Goal: Task Accomplishment & Management: Use online tool/utility

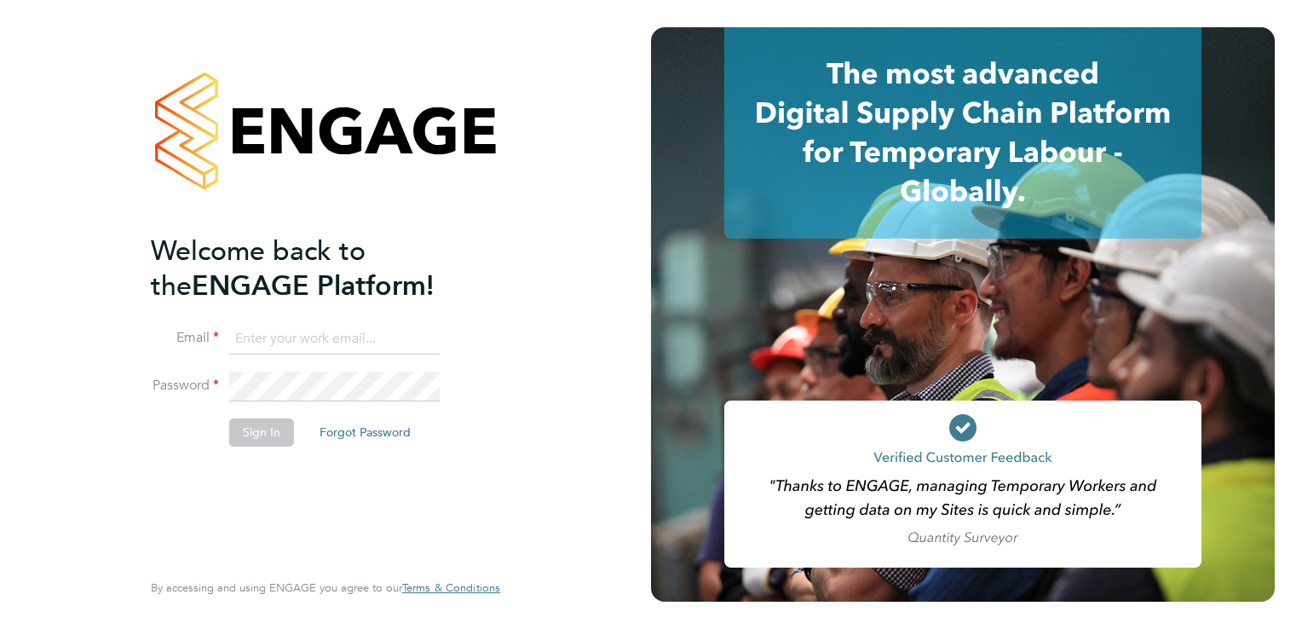
type input "[PERSON_NAME][EMAIL_ADDRESS][DOMAIN_NAME]"
click at [283, 441] on button "Sign In" at bounding box center [261, 431] width 65 height 27
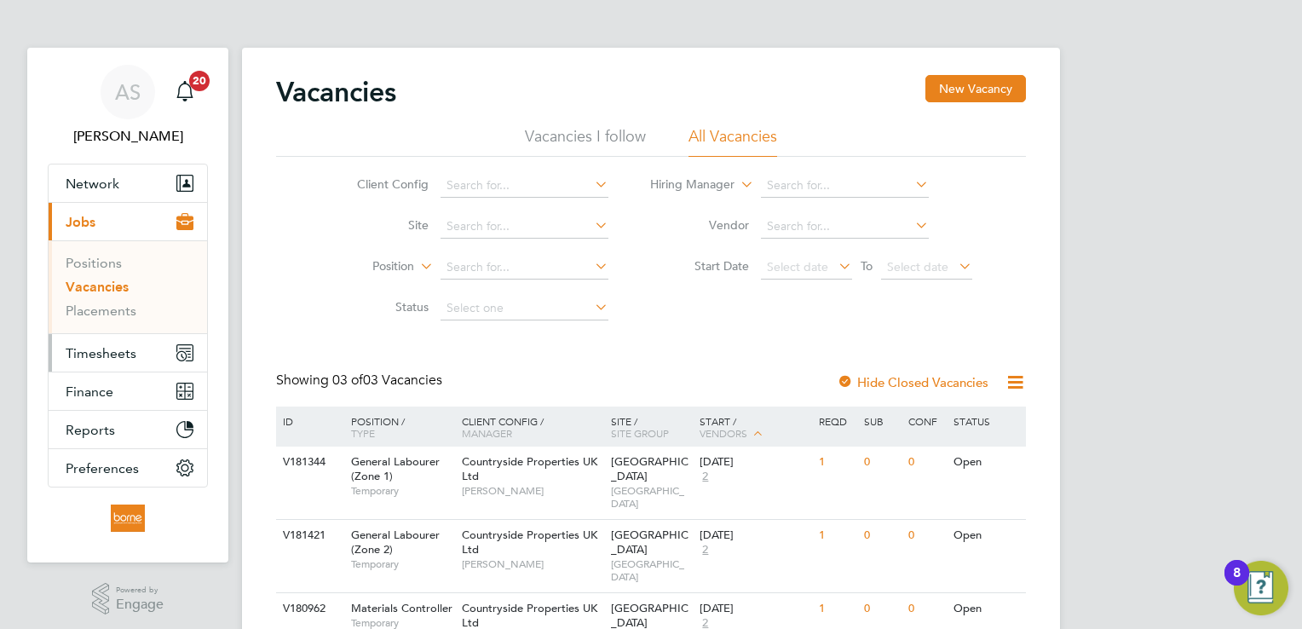
click at [93, 354] on span "Timesheets" at bounding box center [101, 353] width 71 height 16
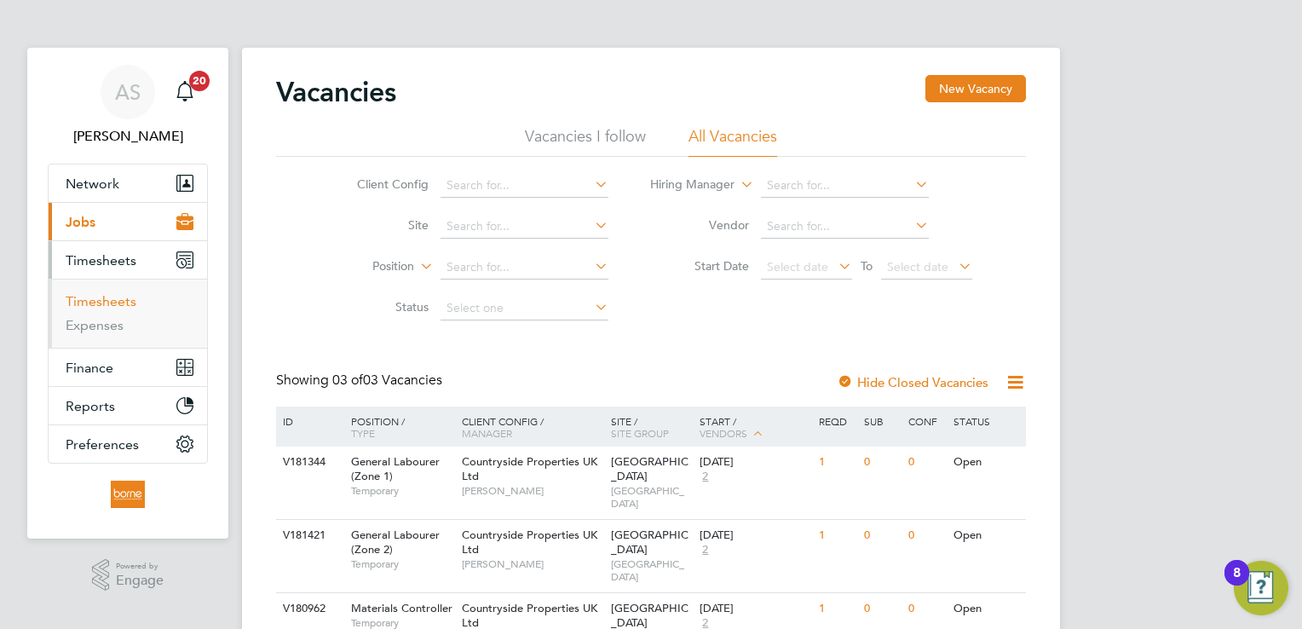
click at [116, 305] on link "Timesheets" at bounding box center [101, 301] width 71 height 16
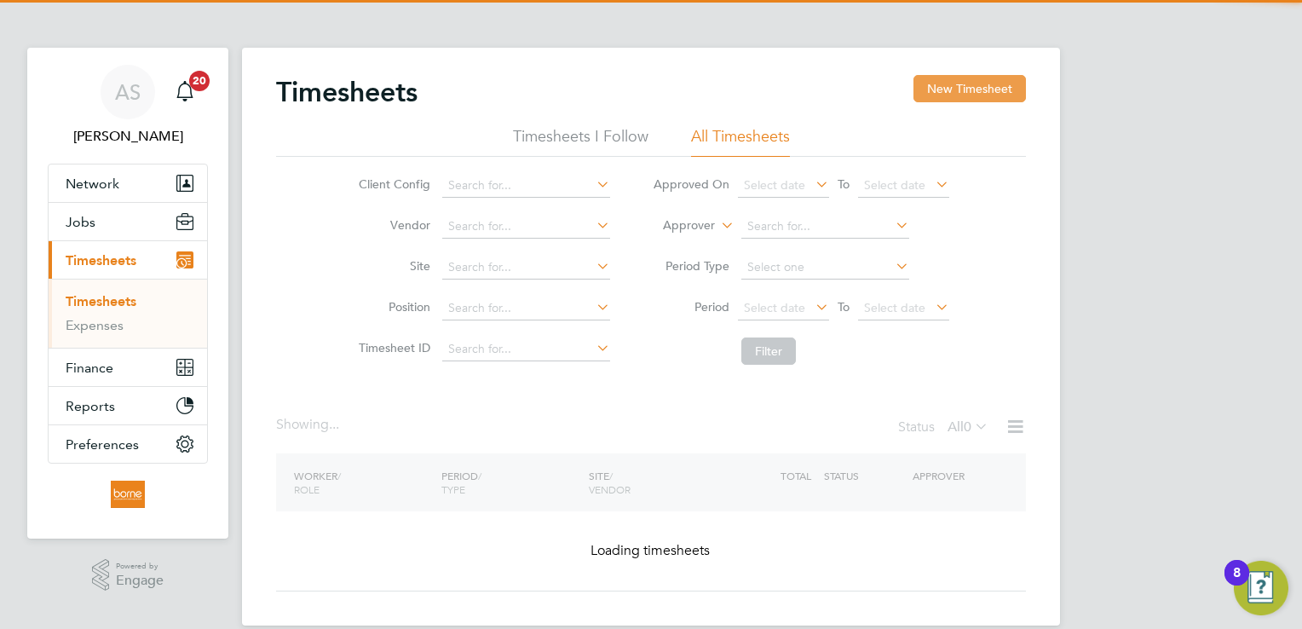
click at [978, 89] on button "New Timesheet" at bounding box center [969, 88] width 112 height 27
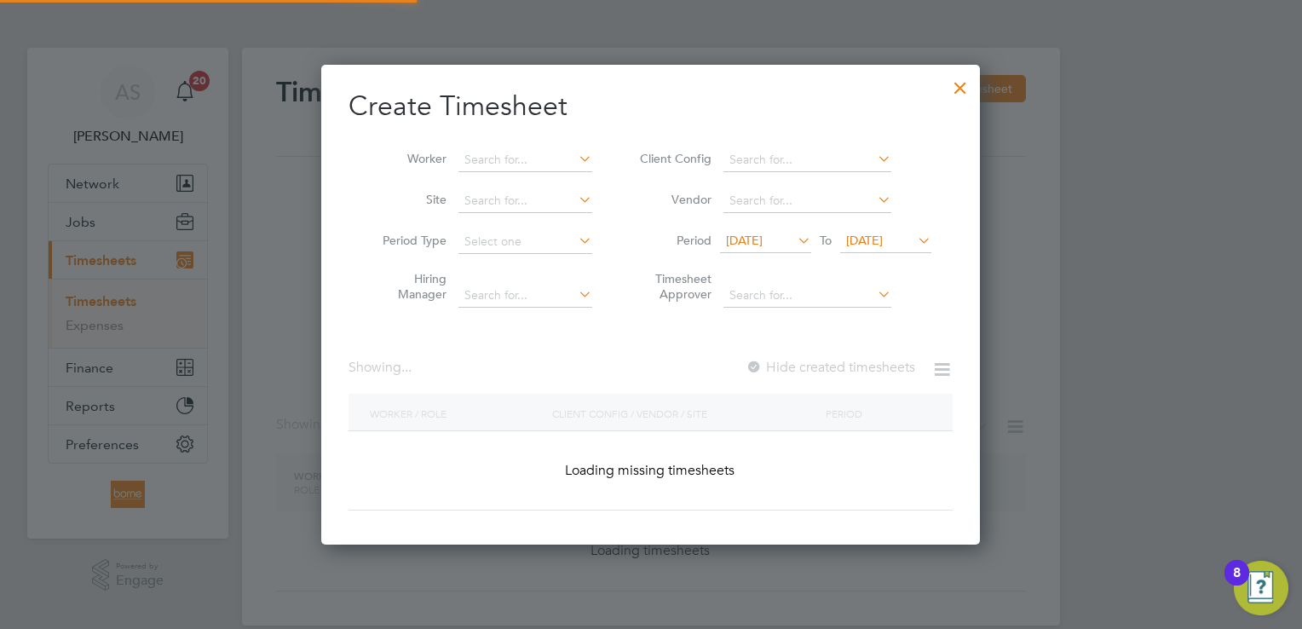
scroll to position [480, 659]
click at [879, 233] on span "24 Sep 2025" at bounding box center [864, 240] width 37 height 15
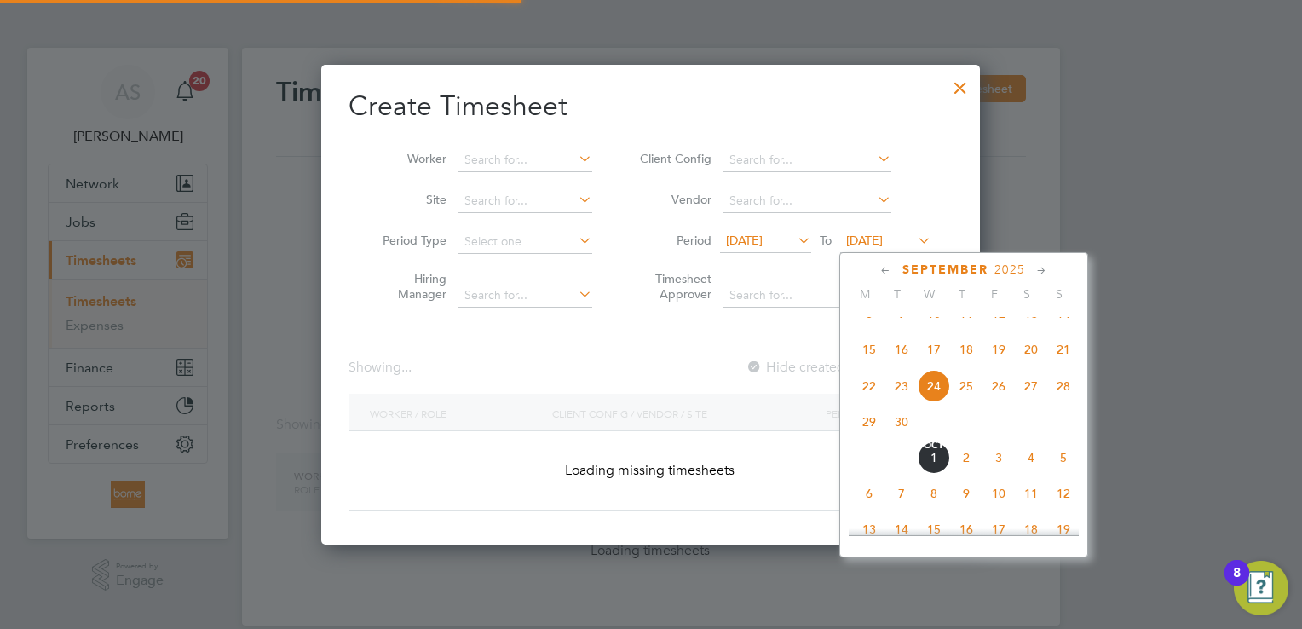
scroll to position [694, 659]
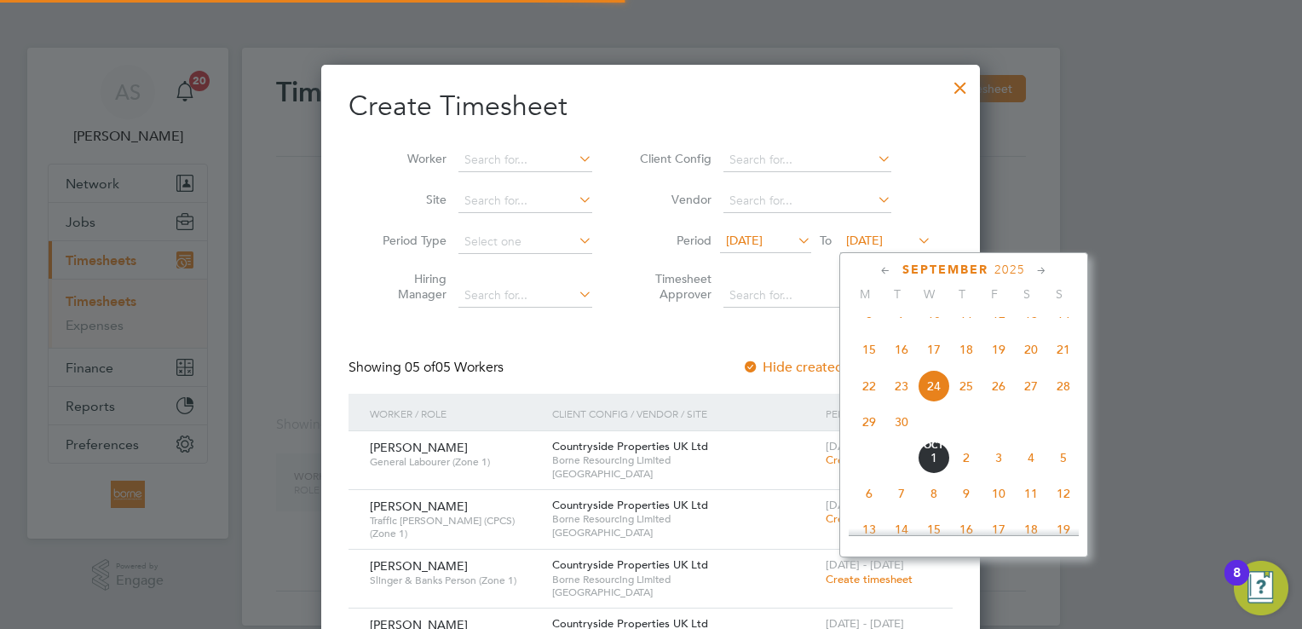
click at [1065, 402] on span "28" at bounding box center [1063, 386] width 32 height 32
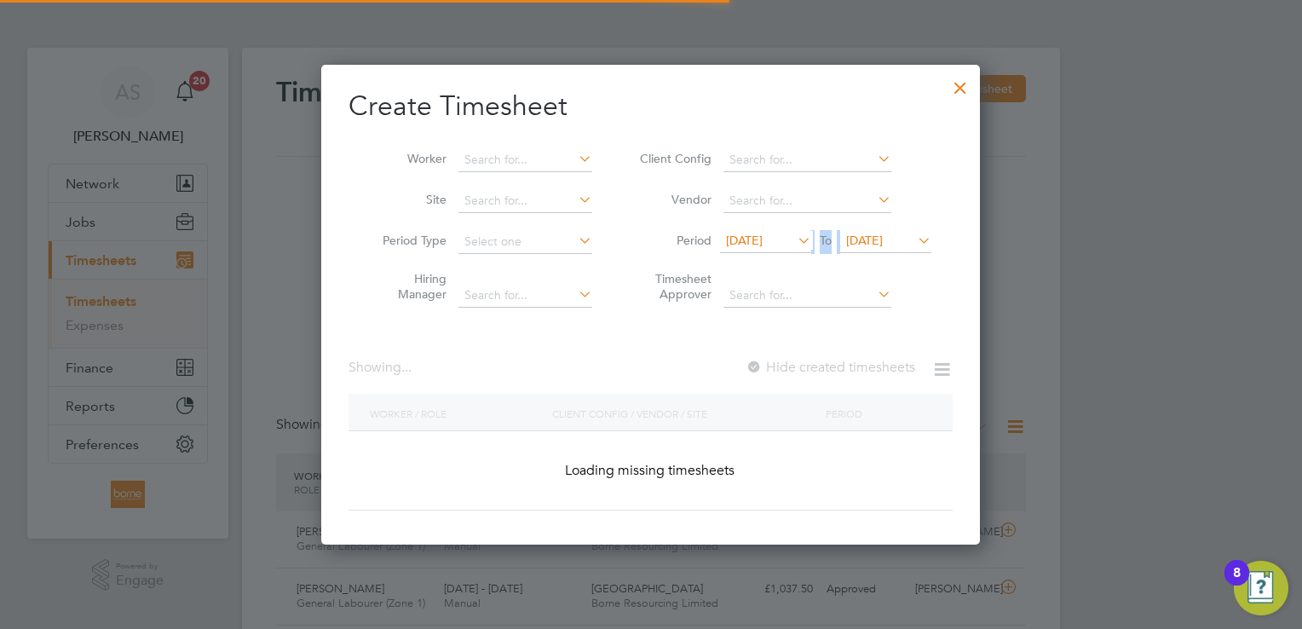
scroll to position [0, 0]
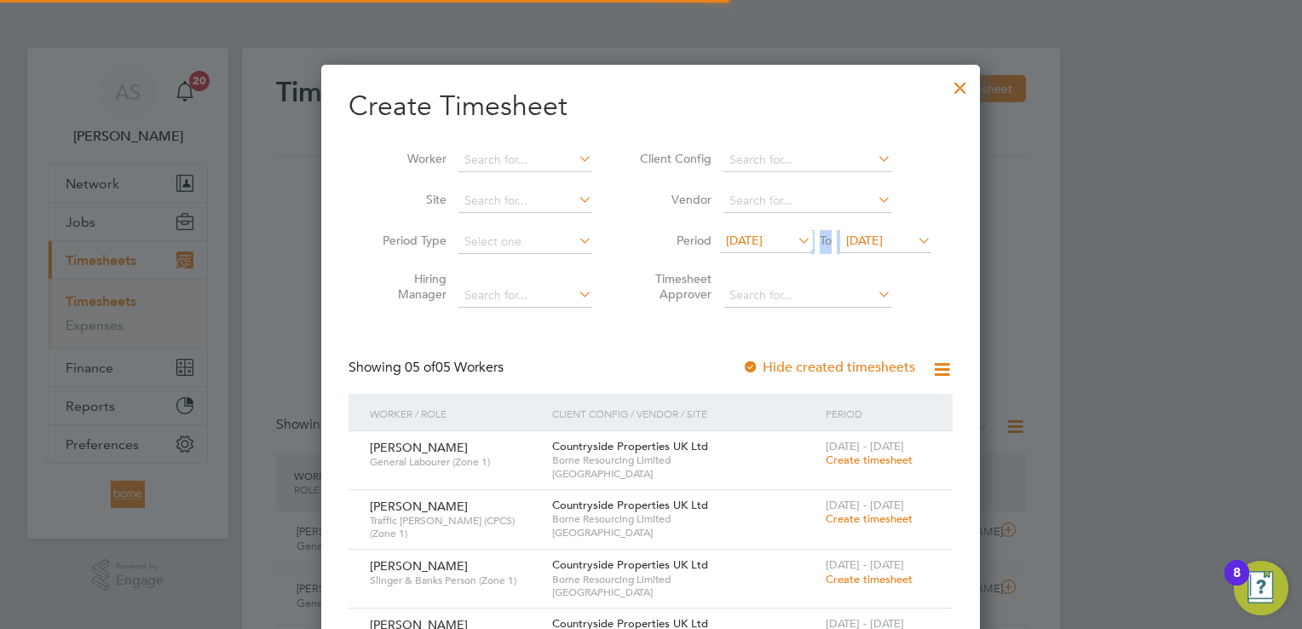
click at [777, 249] on li "Period 17 Sep 2025 To 28 Sep 2025" at bounding box center [782, 242] width 339 height 41
drag, startPoint x: 777, startPoint y: 249, endPoint x: 777, endPoint y: 230, distance: 18.7
click at [777, 230] on li "Period 17 Sep 2025 To 28 Sep 2025" at bounding box center [782, 242] width 339 height 41
click at [763, 237] on span "17 Sep 2025" at bounding box center [744, 240] width 37 height 15
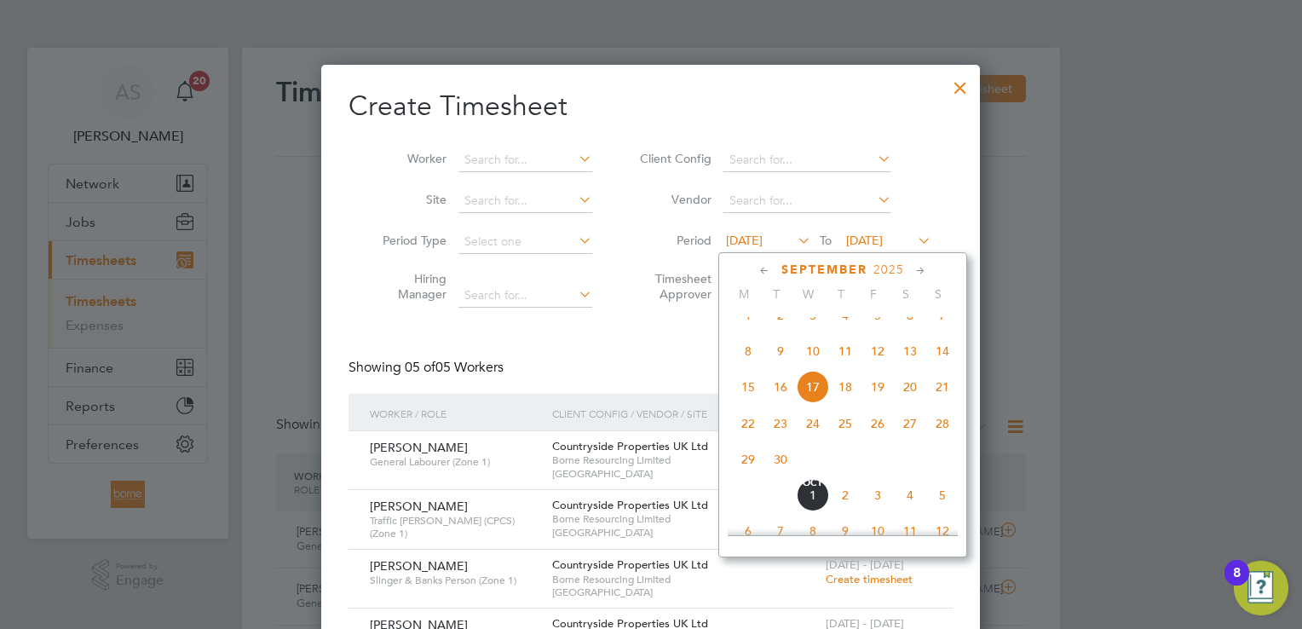
click at [757, 440] on span "22" at bounding box center [748, 423] width 32 height 32
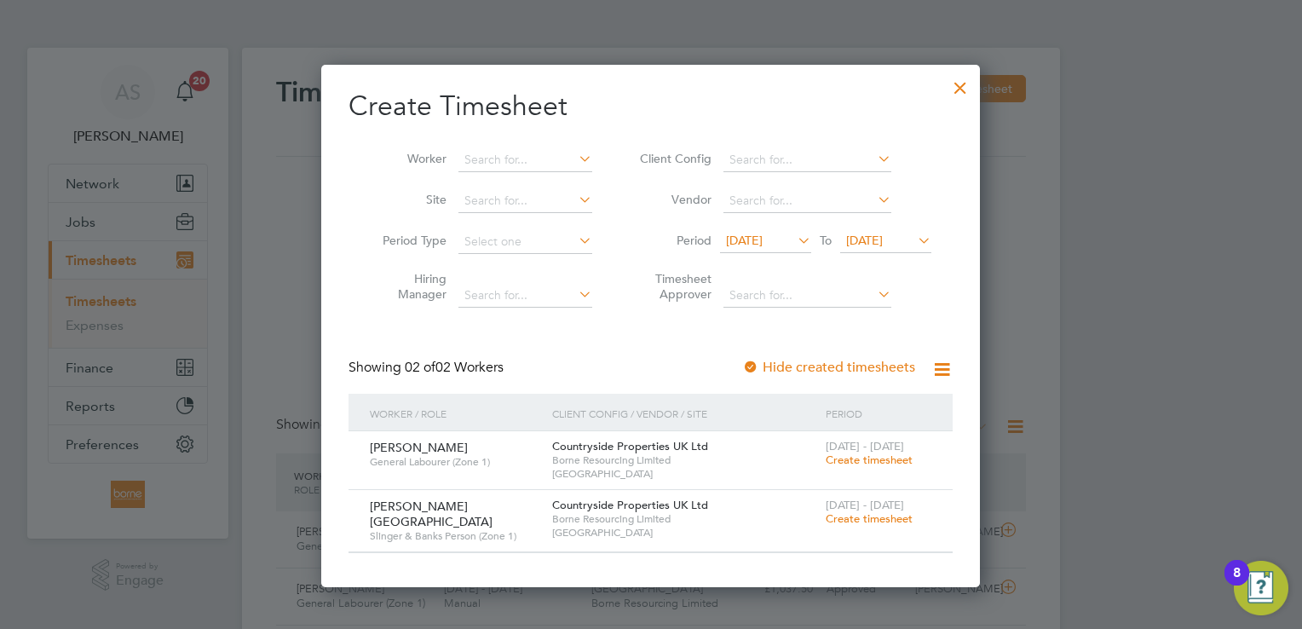
click at [914, 244] on icon at bounding box center [914, 240] width 0 height 24
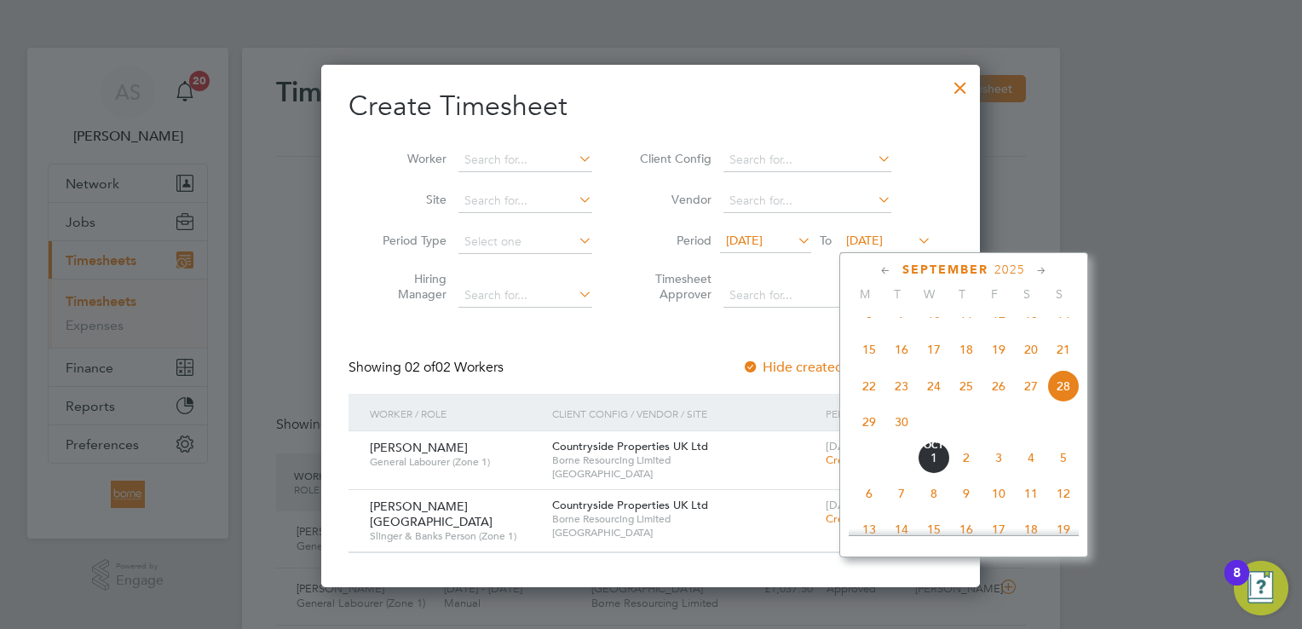
click at [673, 364] on div "Showing 02 of 02 Workers Hide created timesheets" at bounding box center [650, 376] width 604 height 35
